Goal: Transaction & Acquisition: Subscribe to service/newsletter

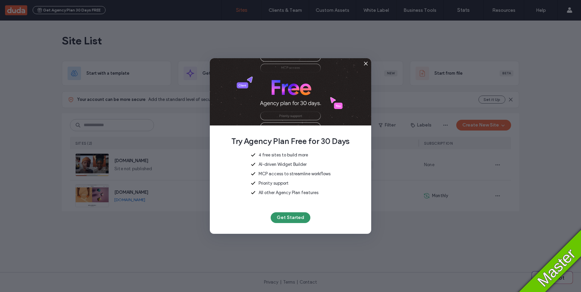
click at [293, 218] on button "Get Started" at bounding box center [291, 217] width 40 height 11
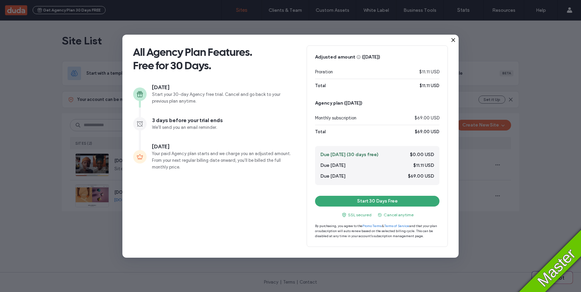
click at [455, 40] on icon at bounding box center [453, 39] width 5 height 5
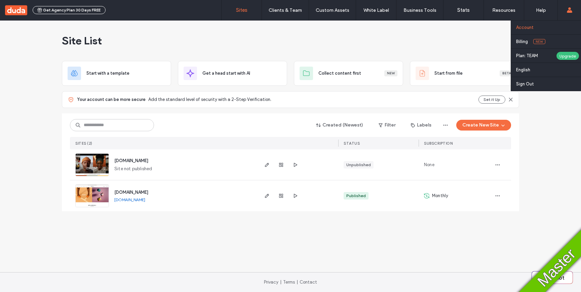
click at [541, 27] on link "Account" at bounding box center [548, 28] width 65 height 14
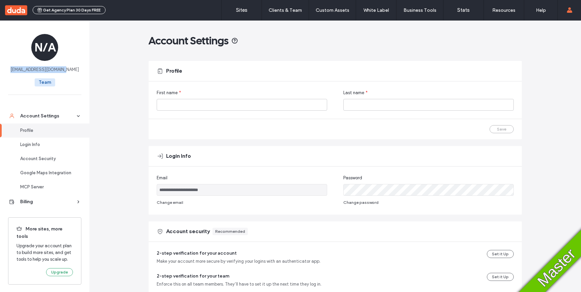
drag, startPoint x: 72, startPoint y: 70, endPoint x: 14, endPoint y: 69, distance: 58.2
click at [14, 69] on div "N/A tomer25092025-2@dud4.co Team" at bounding box center [44, 62] width 89 height 82
click at [86, 11] on button "Get Agency Plan 30 Days FREE" at bounding box center [69, 10] width 73 height 8
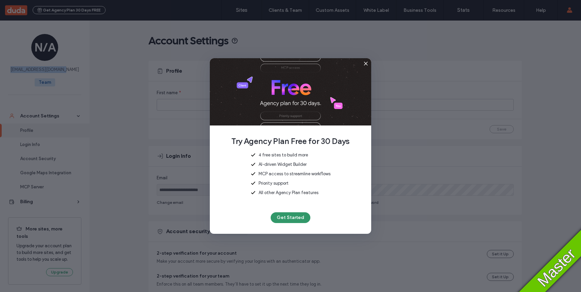
click at [297, 219] on button "Get Started" at bounding box center [291, 217] width 40 height 11
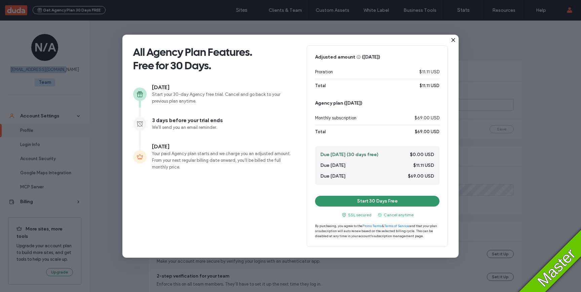
click at [374, 203] on button "Start 30 Days Free" at bounding box center [377, 201] width 124 height 11
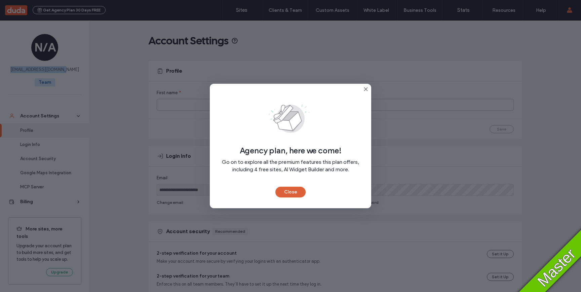
click at [291, 193] on button "Close" at bounding box center [291, 192] width 30 height 11
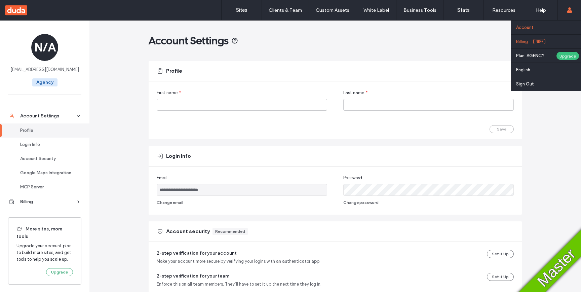
click at [526, 41] on label "Billing" at bounding box center [522, 41] width 12 height 5
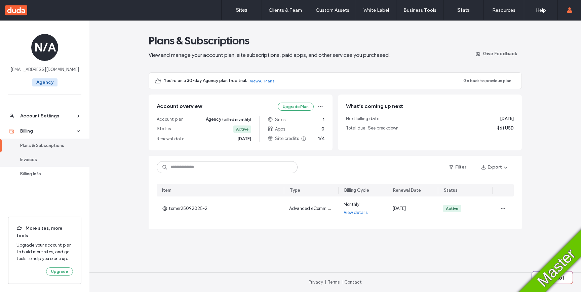
click at [42, 160] on div "Invoices" at bounding box center [47, 159] width 55 height 7
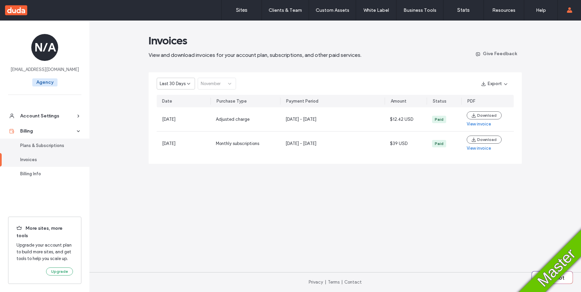
click at [35, 145] on div "Plans & Subscriptions" at bounding box center [47, 145] width 55 height 7
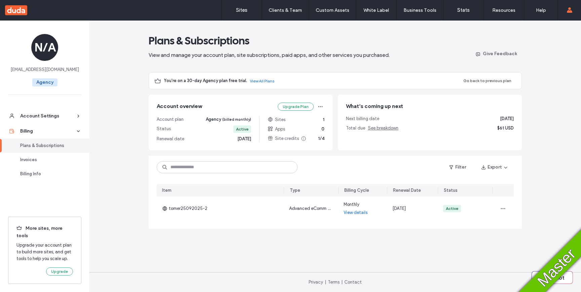
click at [264, 81] on link "View All Plans" at bounding box center [262, 80] width 25 height 5
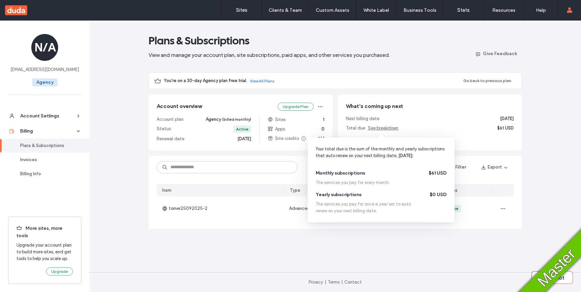
click at [384, 128] on span "See breakdown" at bounding box center [383, 127] width 31 height 5
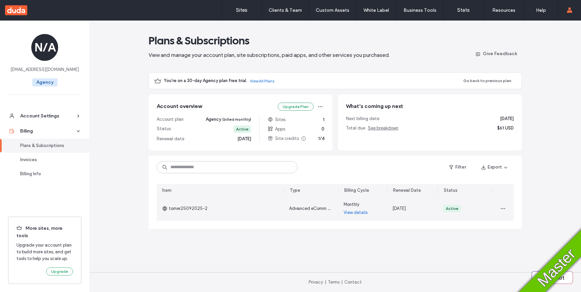
click at [357, 212] on link "View details" at bounding box center [356, 212] width 24 height 7
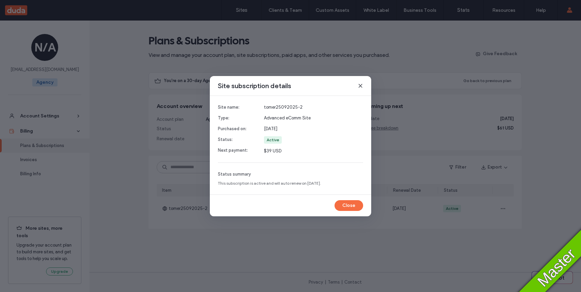
click at [360, 86] on icon at bounding box center [360, 85] width 5 height 5
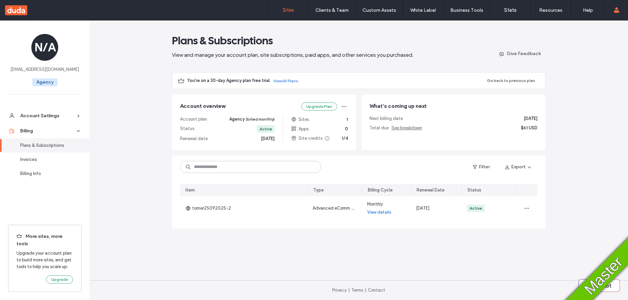
click at [286, 15] on link "Sites" at bounding box center [288, 10] width 40 height 20
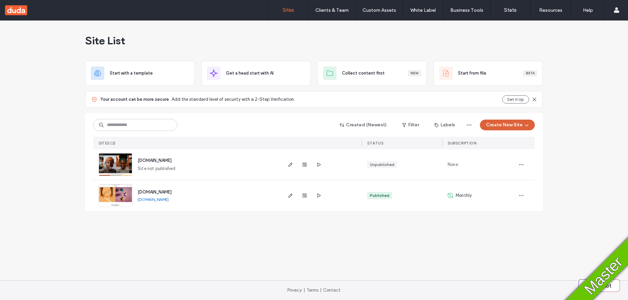
click at [525, 125] on use "button" at bounding box center [526, 126] width 3 height 2
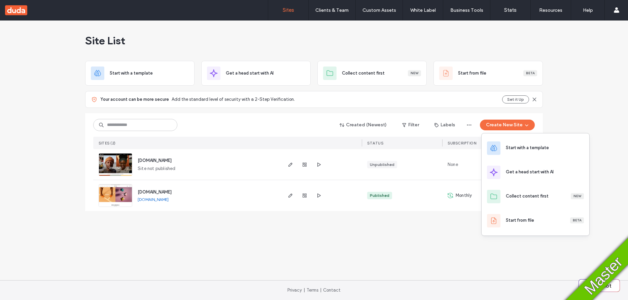
click at [425, 212] on div "Site List Start with a template Get a head start with AI Collect content first …" at bounding box center [314, 120] width 458 height 199
click at [517, 196] on span "button" at bounding box center [521, 195] width 11 height 11
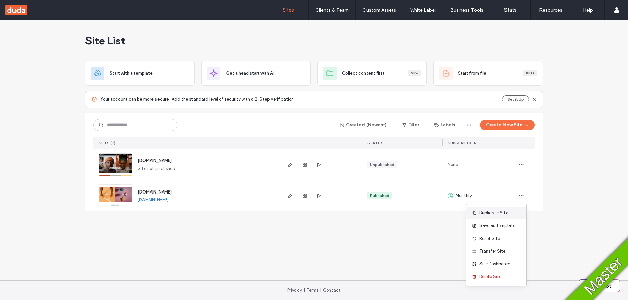
click at [499, 211] on span "Duplicate Site" at bounding box center [493, 213] width 29 height 7
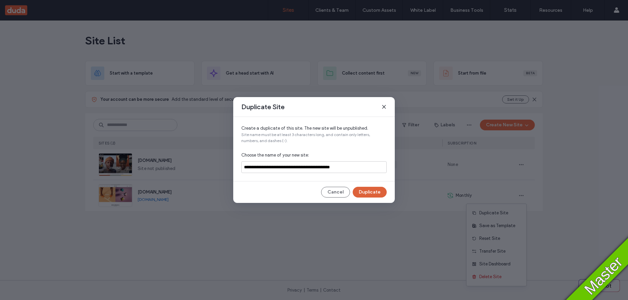
click at [364, 193] on button "Duplicate" at bounding box center [370, 192] width 34 height 11
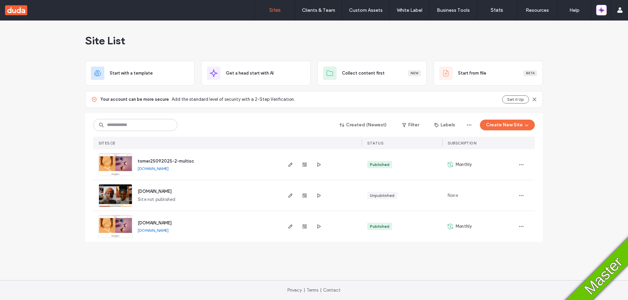
drag, startPoint x: 528, startPoint y: 129, endPoint x: 523, endPoint y: 131, distance: 5.7
click at [528, 129] on span "button" at bounding box center [525, 125] width 7 height 10
click at [492, 148] on icon at bounding box center [493, 148] width 8 height 8
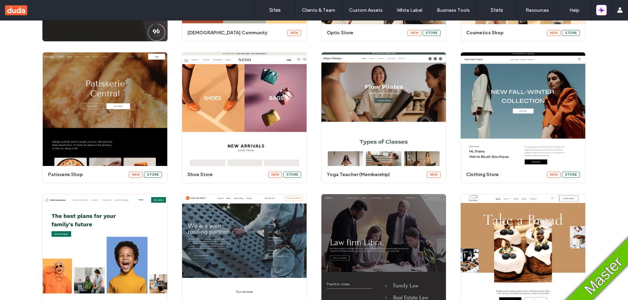
scroll to position [196, 0]
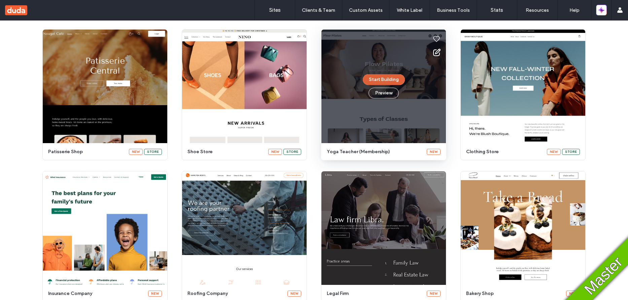
click at [371, 78] on button "Start Building" at bounding box center [384, 79] width 42 height 11
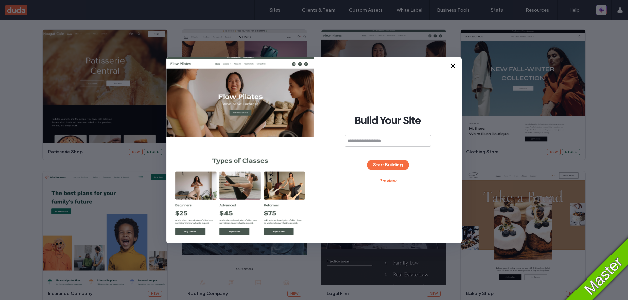
click at [387, 158] on div "Build Your Site Start Building Preview" at bounding box center [388, 150] width 148 height 186
click at [386, 160] on button "Start Building" at bounding box center [388, 165] width 42 height 11
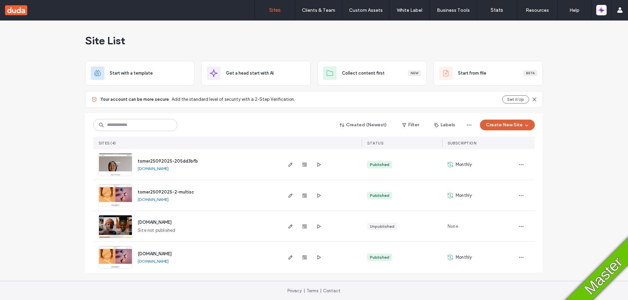
click at [513, 129] on button "Create New Site" at bounding box center [507, 125] width 55 height 11
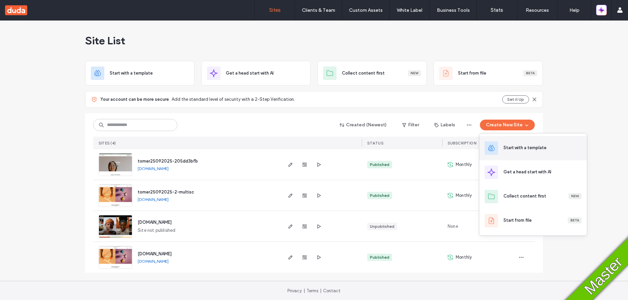
click at [509, 147] on div "Start with a template" at bounding box center [524, 148] width 43 height 7
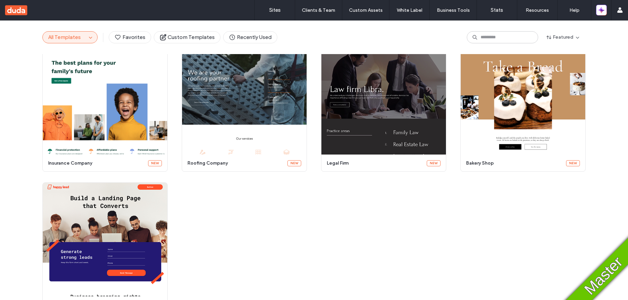
scroll to position [340, 0]
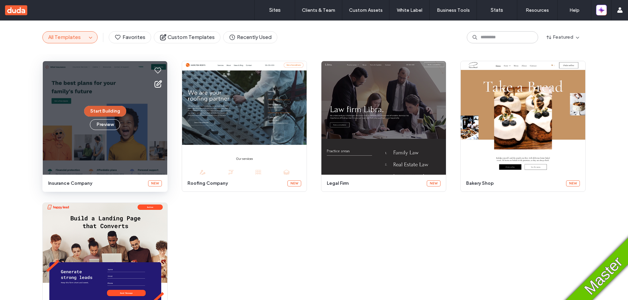
click at [99, 112] on button "Start Building" at bounding box center [105, 111] width 42 height 11
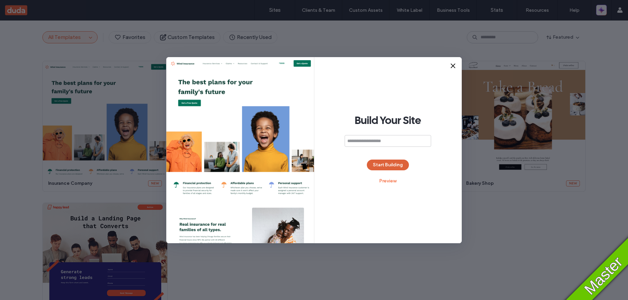
click at [385, 163] on button "Start Building" at bounding box center [388, 165] width 42 height 11
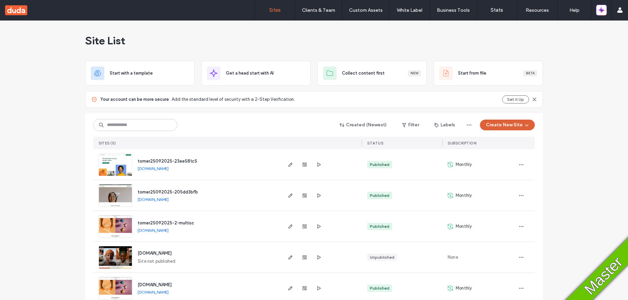
click at [526, 125] on icon "button" at bounding box center [526, 124] width 5 height 5
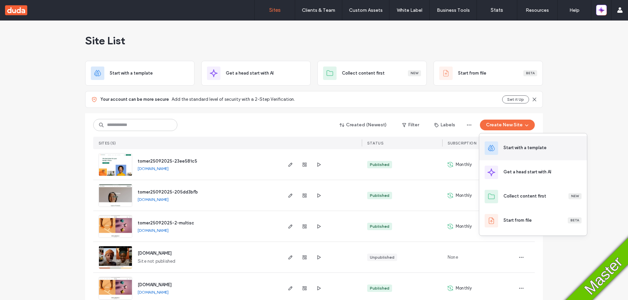
click at [524, 145] on div "Start with a template" at bounding box center [524, 148] width 43 height 7
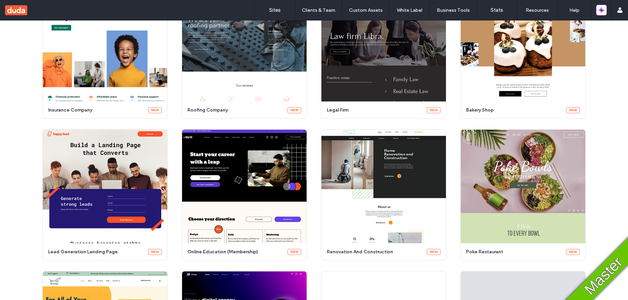
scroll to position [421, 0]
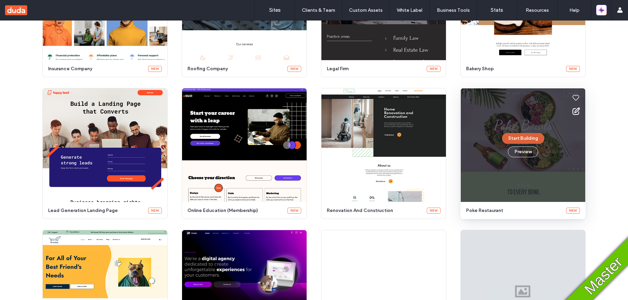
click at [515, 139] on button "Start Building" at bounding box center [523, 138] width 42 height 11
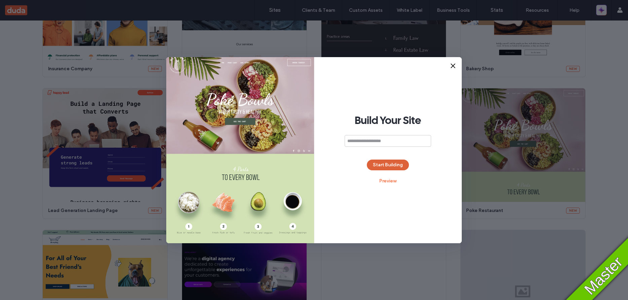
click at [376, 167] on button "Start Building" at bounding box center [388, 165] width 42 height 11
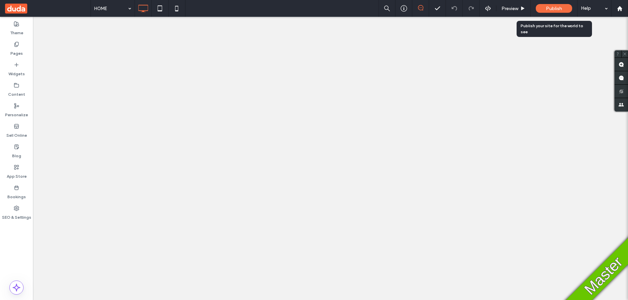
click at [554, 6] on span "Publish" at bounding box center [554, 9] width 16 height 6
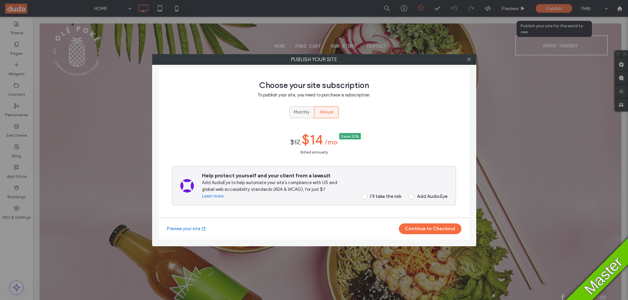
click at [290, 111] on label "Monthly" at bounding box center [301, 113] width 25 height 12
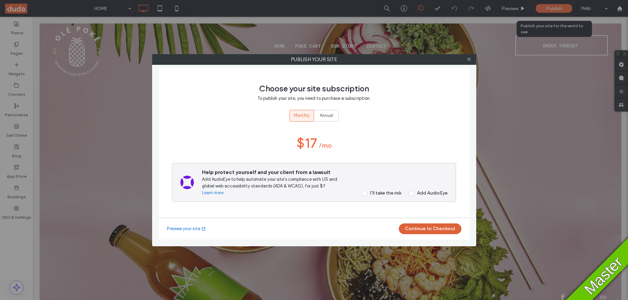
click at [416, 229] on button "Continue to Checkout" at bounding box center [430, 229] width 63 height 11
click at [387, 194] on div "I’ll take the risk" at bounding box center [385, 193] width 31 height 6
click at [422, 230] on button "Continue to Checkout" at bounding box center [430, 229] width 63 height 11
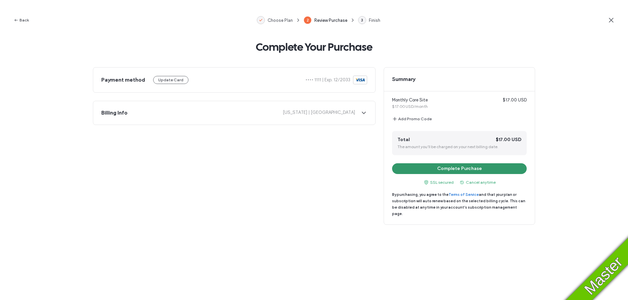
click at [471, 170] on button "Complete Purchase" at bounding box center [459, 168] width 135 height 11
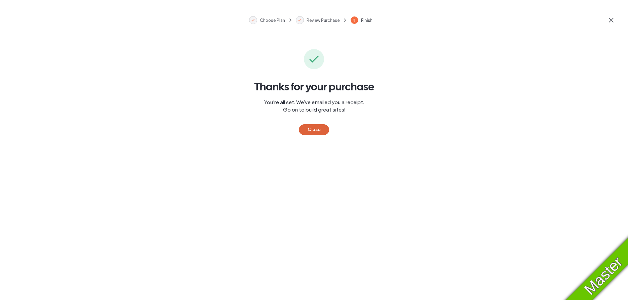
click at [320, 129] on button "Close" at bounding box center [314, 129] width 30 height 11
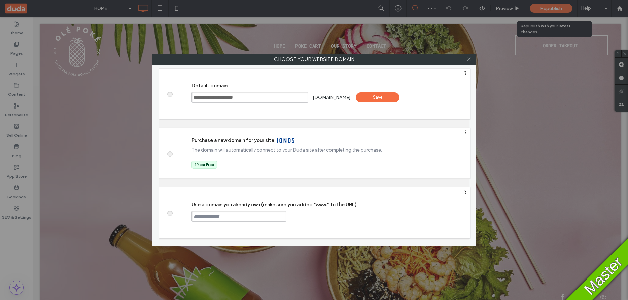
click at [468, 60] on icon at bounding box center [468, 59] width 5 height 5
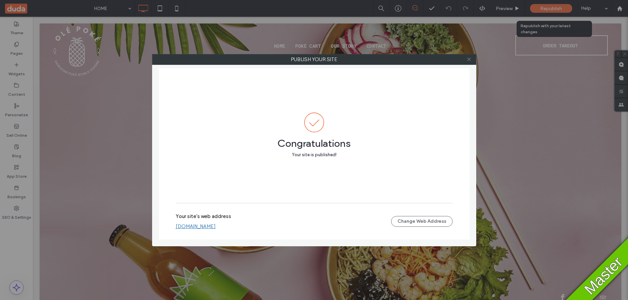
click at [470, 60] on icon at bounding box center [468, 59] width 5 height 5
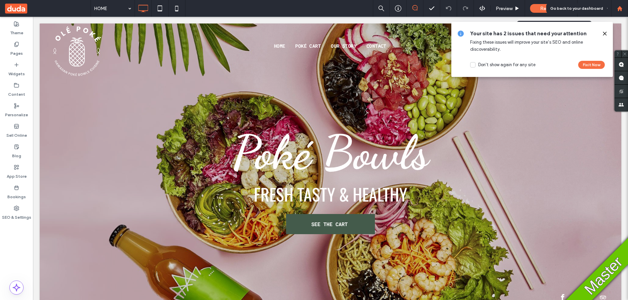
click at [620, 11] on icon at bounding box center [620, 9] width 6 height 6
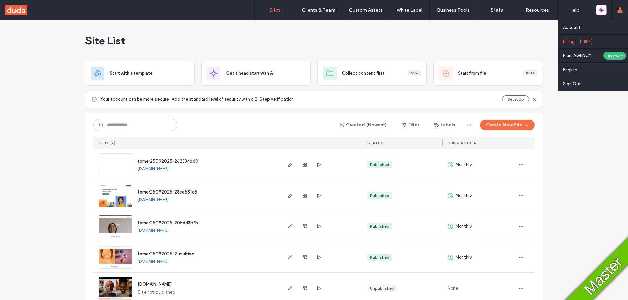
click at [572, 40] on label "Billing" at bounding box center [569, 41] width 12 height 5
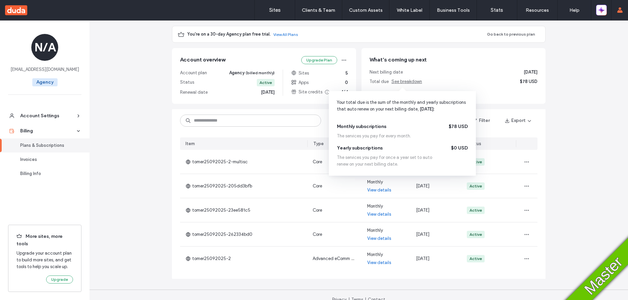
scroll to position [42, 0]
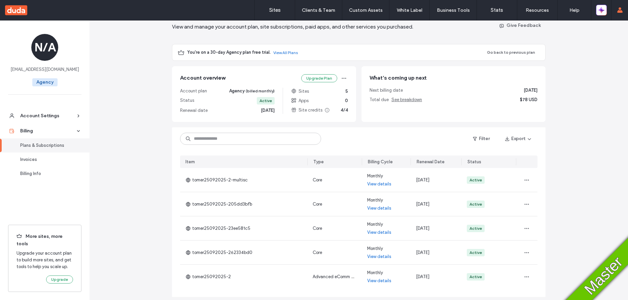
scroll to position [32, 0]
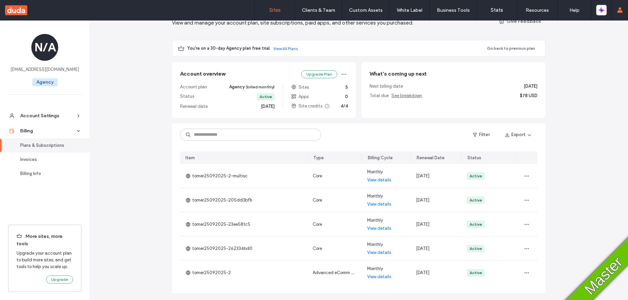
click at [275, 11] on label "Sites" at bounding box center [274, 10] width 11 height 6
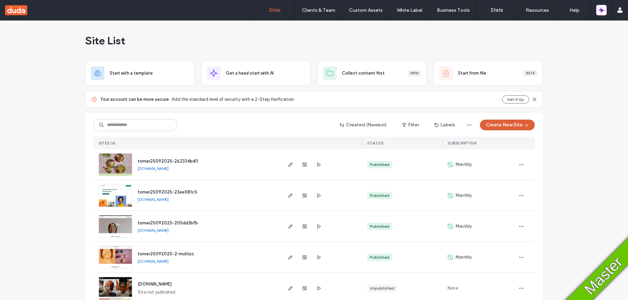
click at [529, 126] on button "Create New Site" at bounding box center [507, 125] width 55 height 11
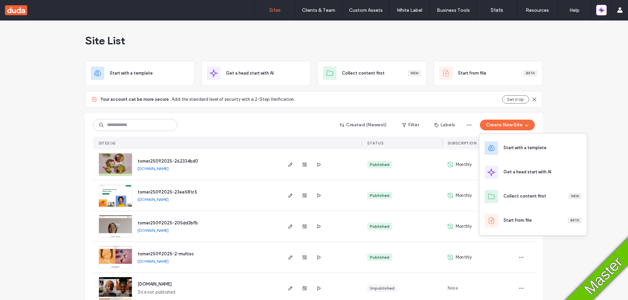
click at [160, 289] on span "Site not published" at bounding box center [157, 292] width 38 height 7
click at [133, 290] on div "tomer25092025-2.dudasites.d1test.biz Site not published" at bounding box center [206, 288] width 149 height 31
click at [117, 290] on img at bounding box center [115, 301] width 33 height 46
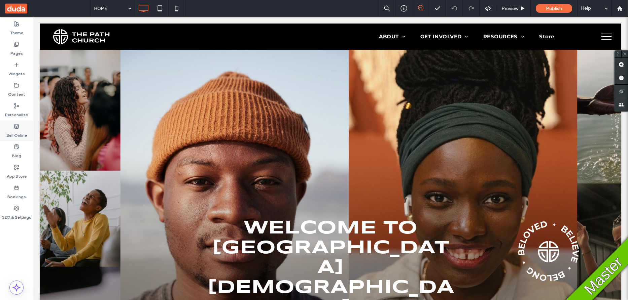
click at [17, 130] on label "Sell Online" at bounding box center [16, 133] width 21 height 9
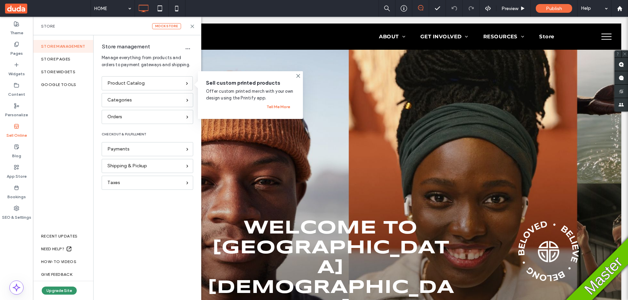
click at [62, 292] on button "Upgrade Site" at bounding box center [59, 291] width 35 height 8
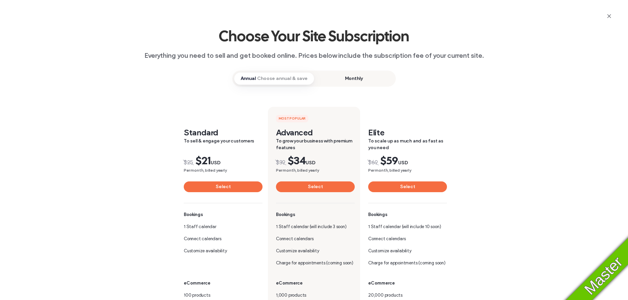
click at [341, 78] on span "Monthly" at bounding box center [354, 79] width 80 height 12
click at [609, 14] on icon "button" at bounding box center [608, 15] width 5 height 5
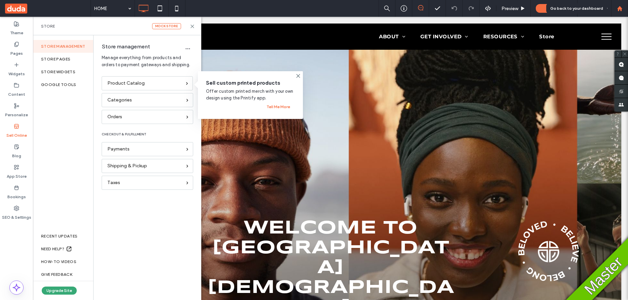
click at [617, 10] on use at bounding box center [619, 8] width 5 height 5
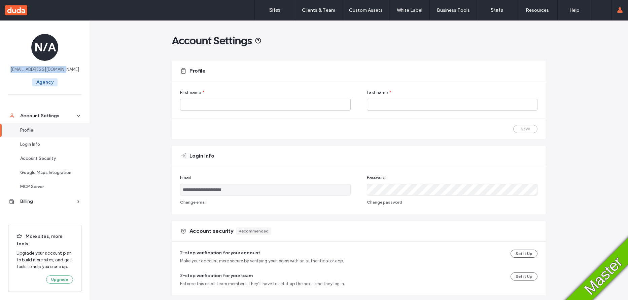
drag, startPoint x: 73, startPoint y: 70, endPoint x: 16, endPoint y: 70, distance: 56.9
click at [16, 70] on div "N/A [EMAIL_ADDRESS][DOMAIN_NAME] Agency" at bounding box center [44, 62] width 89 height 82
copy span "[EMAIL_ADDRESS][DOMAIN_NAME]"
